Goal: Information Seeking & Learning: Learn about a topic

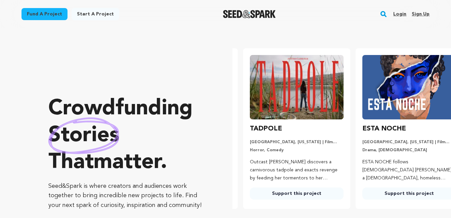
scroll to position [0, 118]
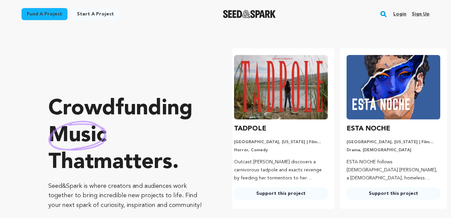
click at [404, 17] on link "Login" at bounding box center [400, 14] width 13 height 11
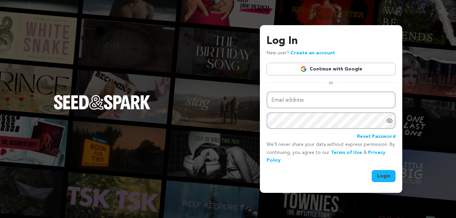
click at [348, 71] on link "Continue with Google" at bounding box center [331, 69] width 129 height 13
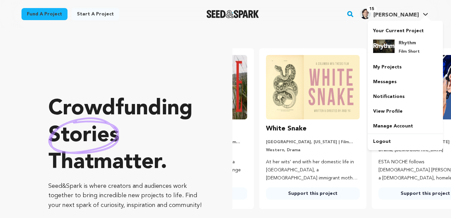
scroll to position [0, 118]
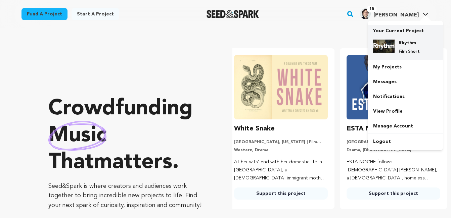
click at [391, 44] on img at bounding box center [384, 46] width 22 height 13
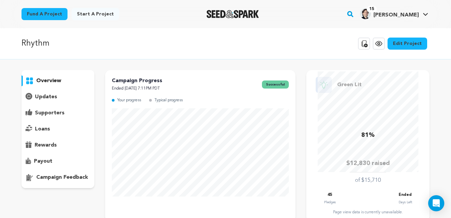
click at [425, 14] on icon at bounding box center [426, 14] width 5 height 3
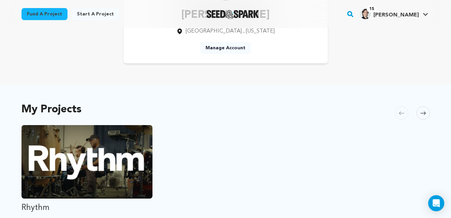
scroll to position [73, 0]
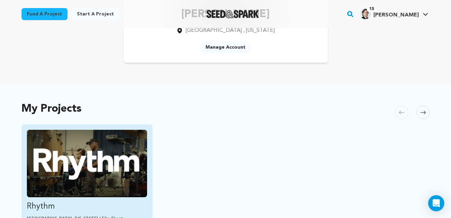
click at [102, 176] on img "Fund Rhythm" at bounding box center [87, 164] width 121 height 68
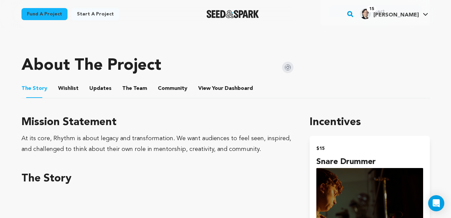
scroll to position [302, 0]
click at [139, 86] on span "The Team" at bounding box center [134, 89] width 25 height 8
click at [134, 88] on button "The Team" at bounding box center [135, 90] width 16 height 16
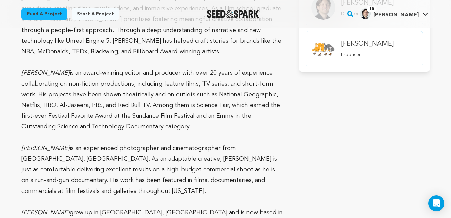
scroll to position [448, 0]
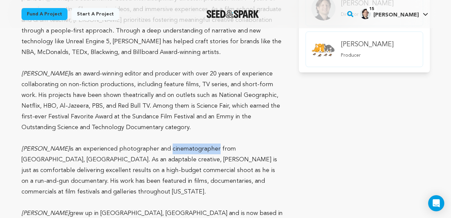
drag, startPoint x: 161, startPoint y: 149, endPoint x: 207, endPoint y: 154, distance: 46.3
click at [207, 154] on p "Peter Williams is an experienced photographer and cinematographer from Stockton…" at bounding box center [153, 171] width 262 height 54
copy p "cinematographer"
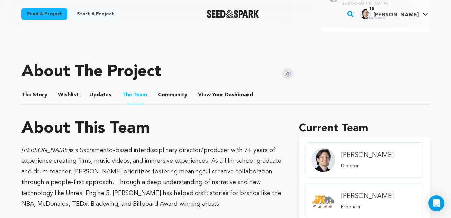
scroll to position [295, 0]
click at [70, 93] on button "Wishlist" at bounding box center [68, 97] width 16 height 16
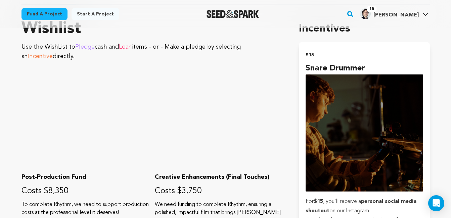
scroll to position [394, 0]
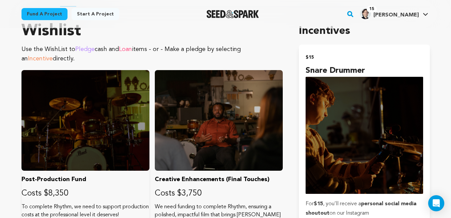
click at [72, 119] on div at bounding box center [86, 120] width 128 height 101
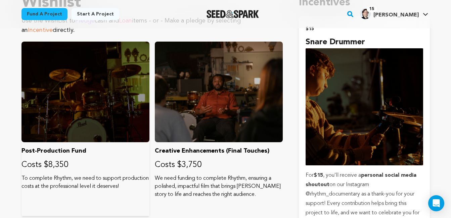
scroll to position [422, 0]
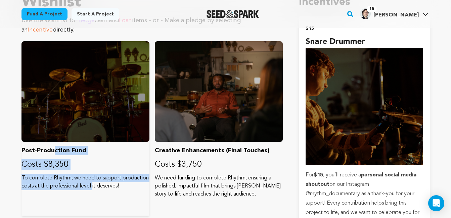
drag, startPoint x: 74, startPoint y: 190, endPoint x: 52, endPoint y: 150, distance: 46.5
click at [52, 150] on div "Post-Production Fund Costs $8,350 To complete Rhythm, we need to support produc…" at bounding box center [86, 128] width 128 height 175
click at [52, 150] on p "Post-Production Fund" at bounding box center [86, 150] width 128 height 9
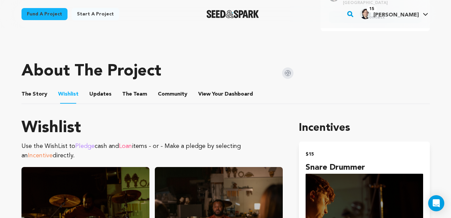
scroll to position [296, 0]
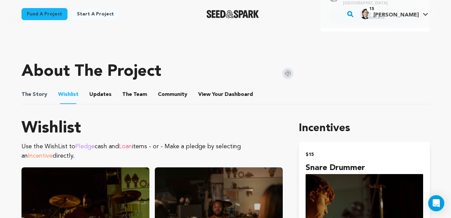
click at [43, 96] on span "The Story" at bounding box center [35, 95] width 26 height 8
click at [28, 91] on button "The Story" at bounding box center [34, 96] width 16 height 16
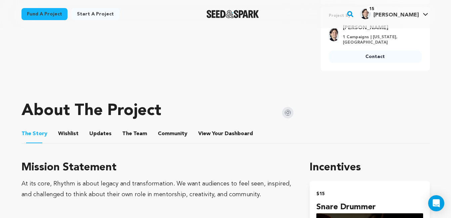
scroll to position [263, 0]
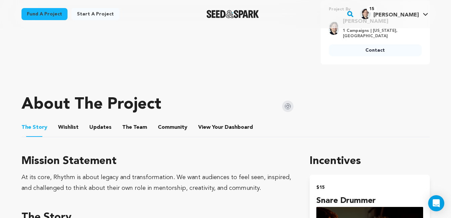
click at [133, 127] on button "The Team" at bounding box center [135, 129] width 16 height 16
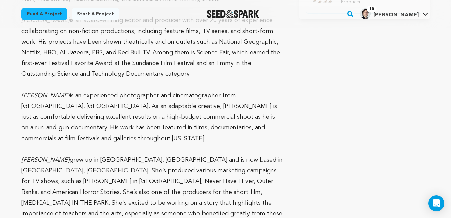
scroll to position [501, 0]
drag, startPoint x: 20, startPoint y: 150, endPoint x: 48, endPoint y: 153, distance: 28.4
copy em "Annie Cui"
click at [202, 105] on p "Peter Williams is an experienced photographer and cinematographer from Stockton…" at bounding box center [153, 117] width 262 height 54
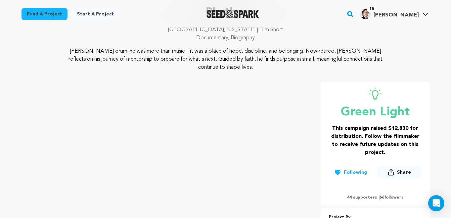
scroll to position [53, 0]
